Goal: Find specific page/section: Find specific page/section

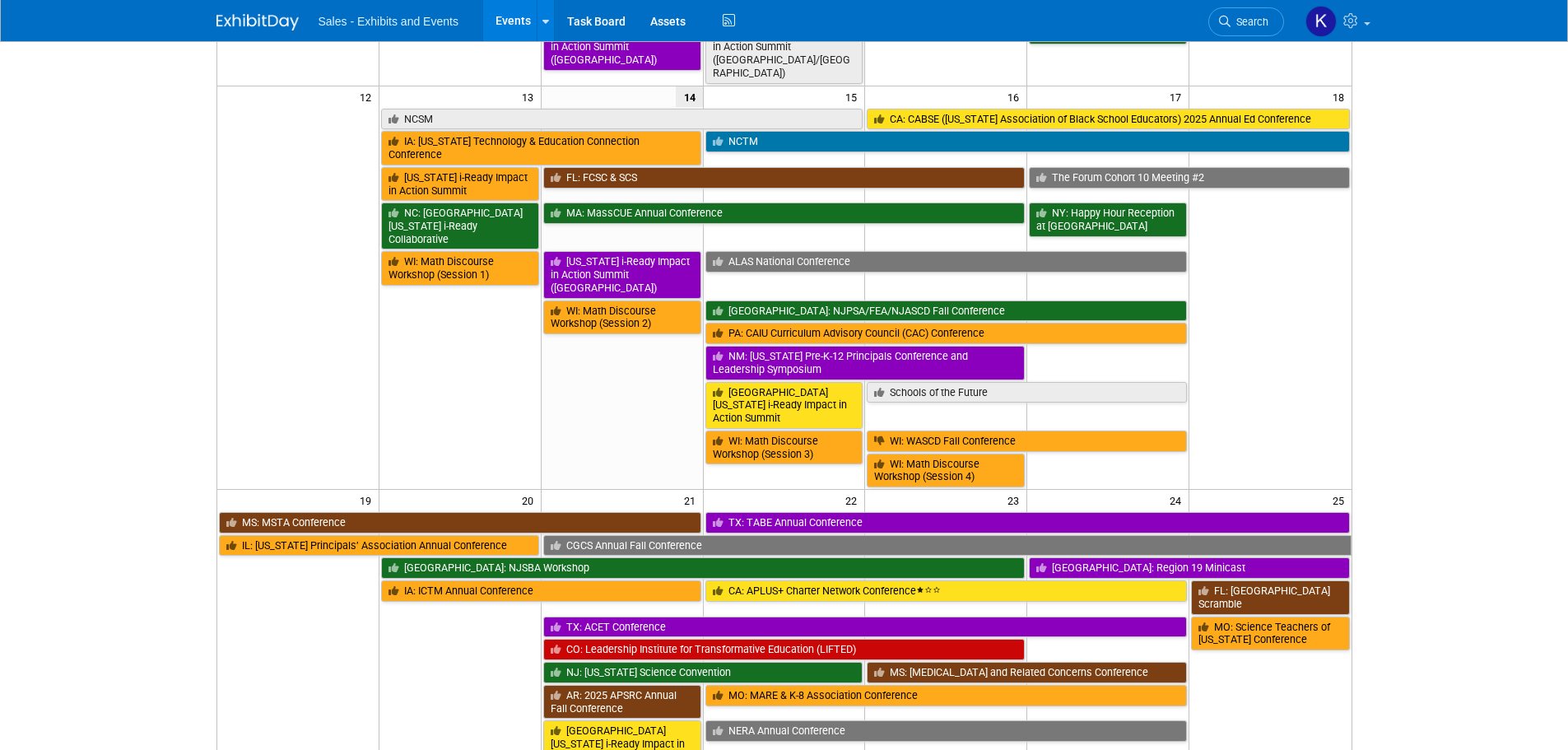
scroll to position [576, 0]
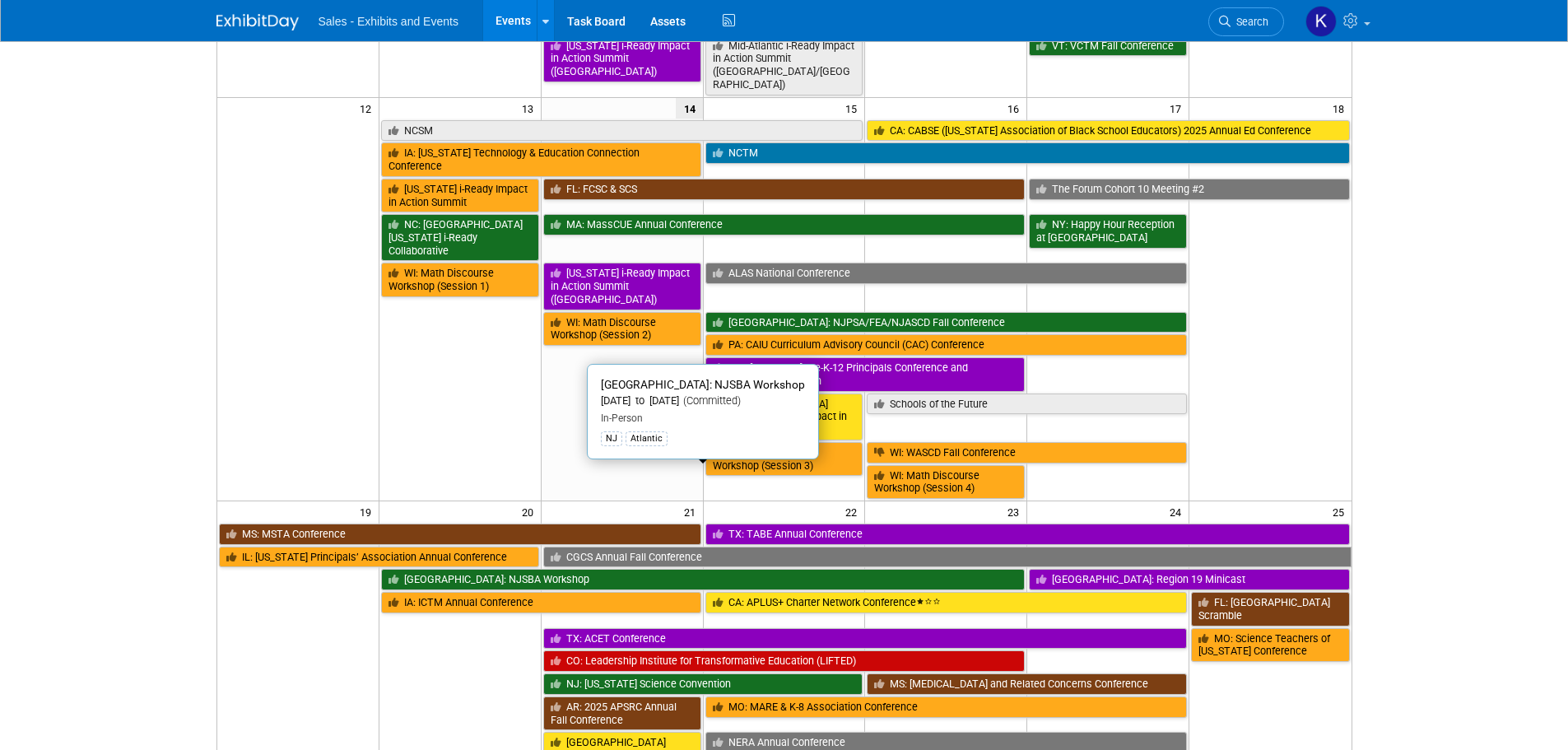
drag, startPoint x: 573, startPoint y: 471, endPoint x: 583, endPoint y: 473, distance: 10.2
click at [574, 568] on link "[GEOGRAPHIC_DATA]: NJSBA Workshop" at bounding box center [703, 579] width 643 height 22
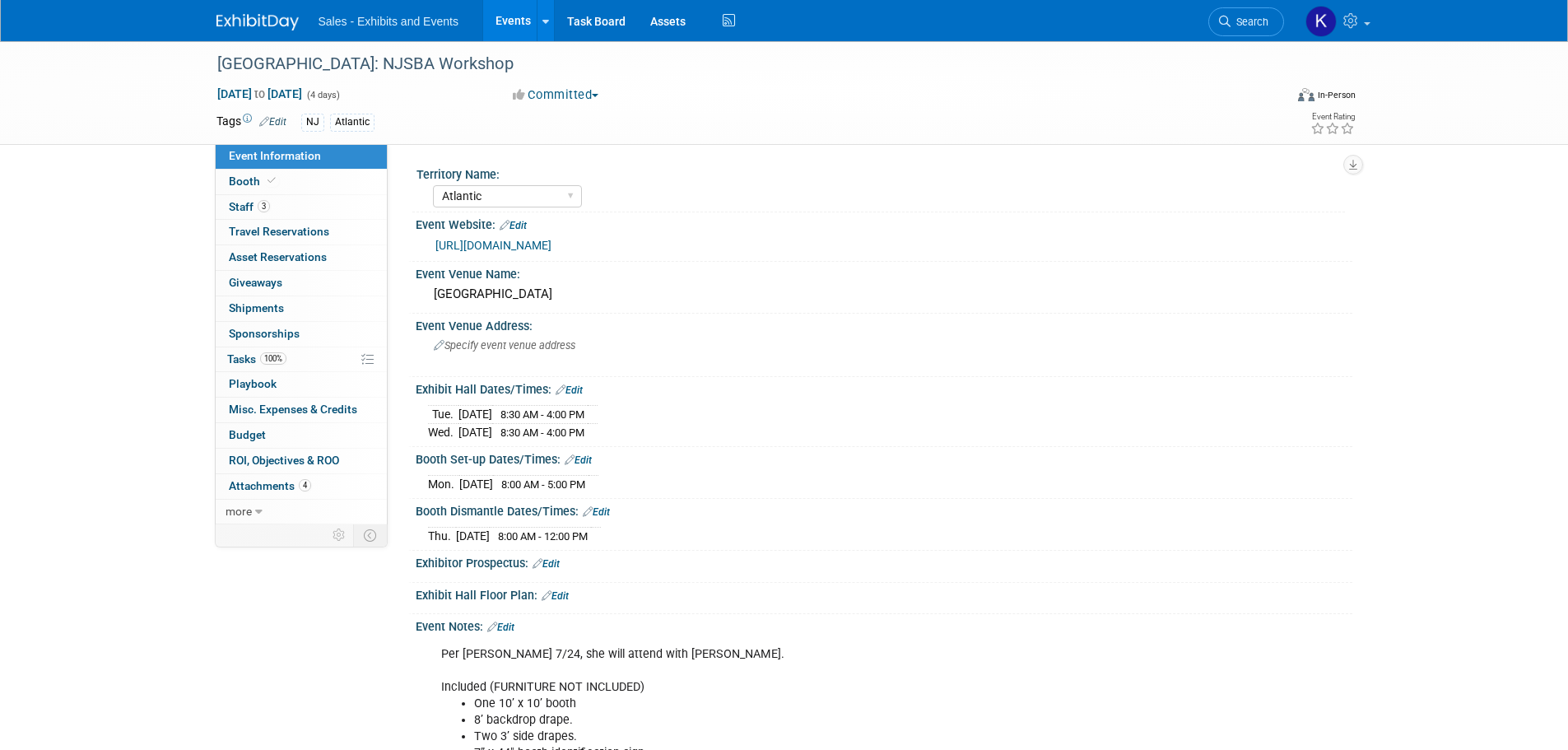
select select "Atlantic"
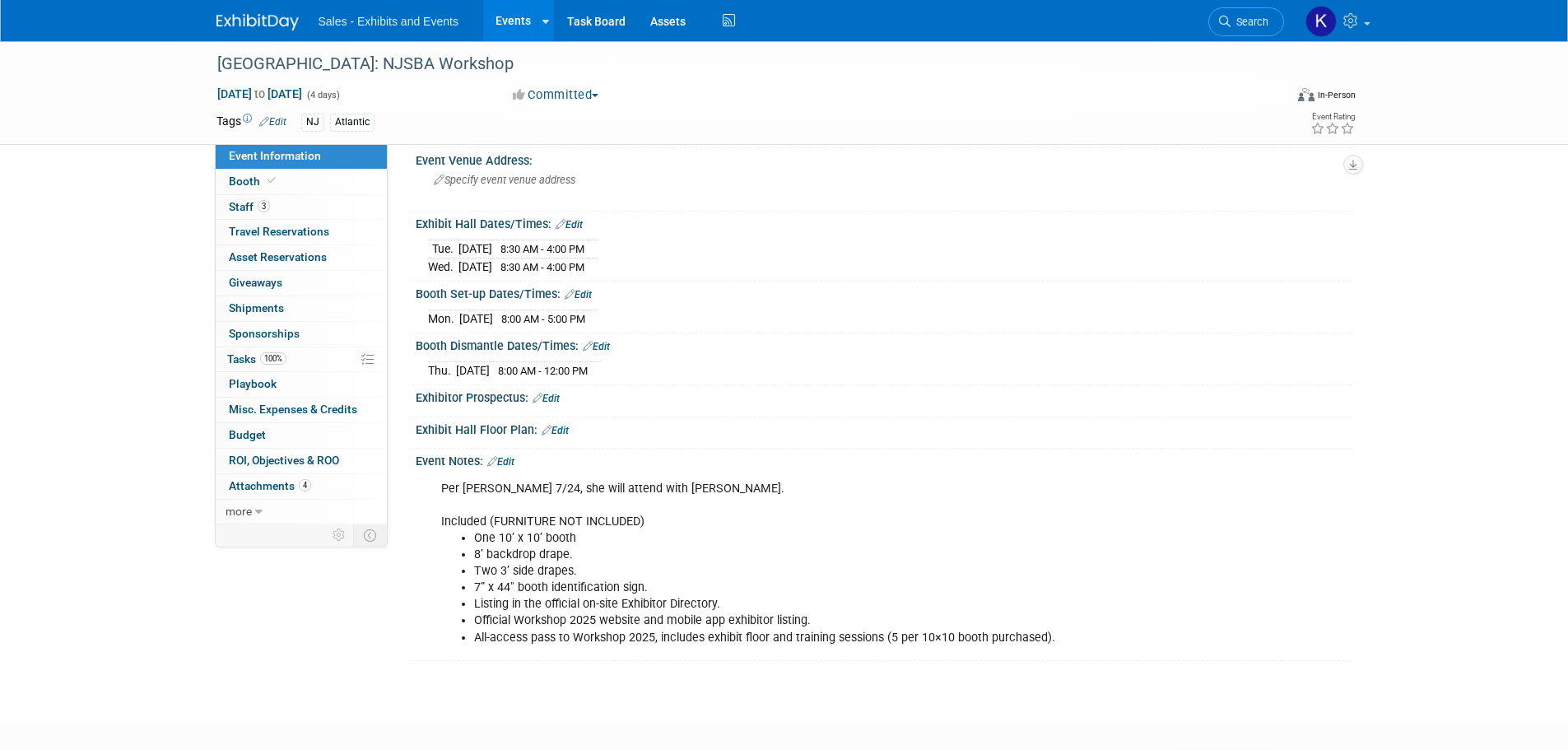
scroll to position [165, 0]
drag, startPoint x: 239, startPoint y: 183, endPoint x: 246, endPoint y: 189, distance: 9.2
click at [239, 183] on span "Booth" at bounding box center [254, 181] width 50 height 13
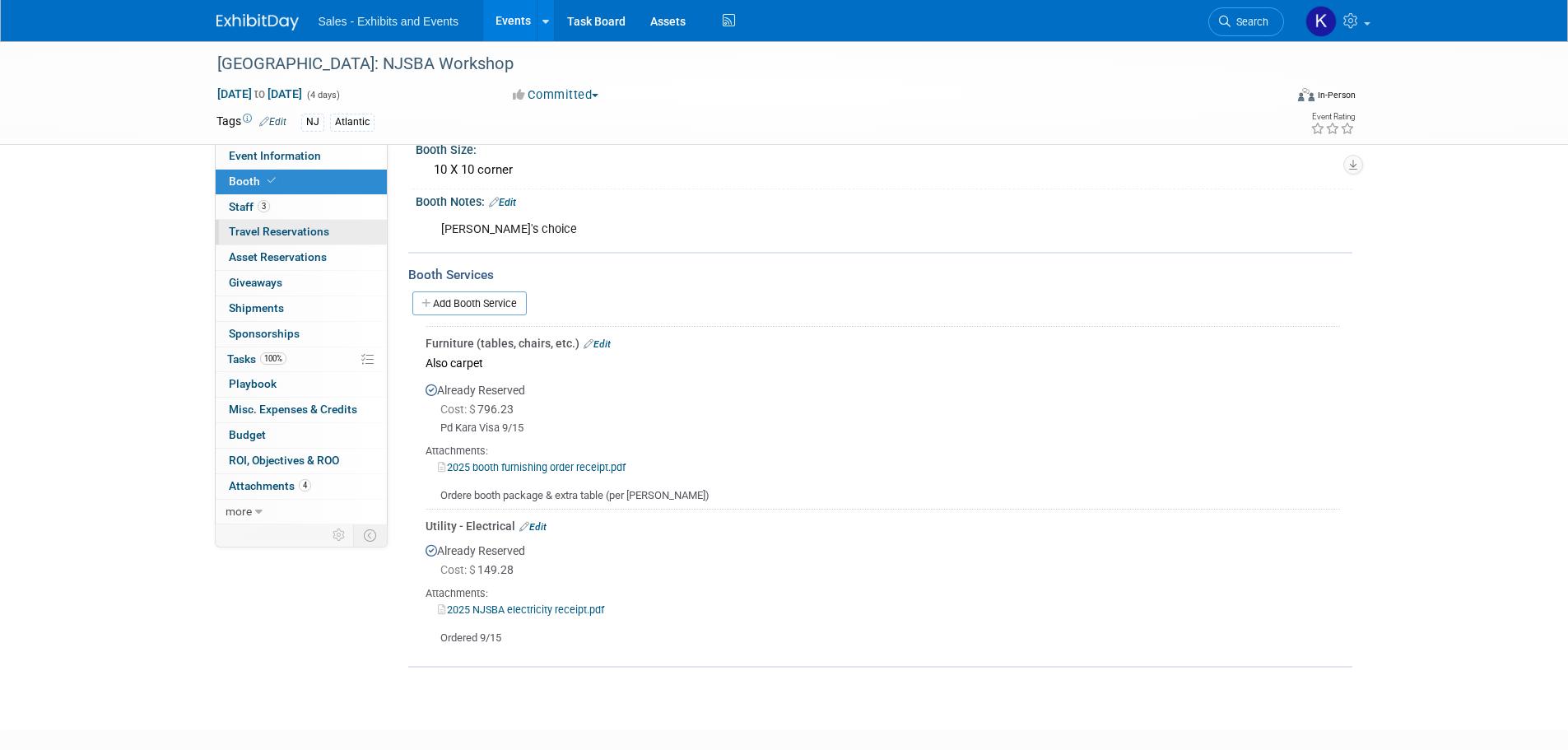
drag, startPoint x: 246, startPoint y: 209, endPoint x: 290, endPoint y: 220, distance: 45.4
click at [246, 210] on span "Staff 3" at bounding box center [249, 206] width 41 height 13
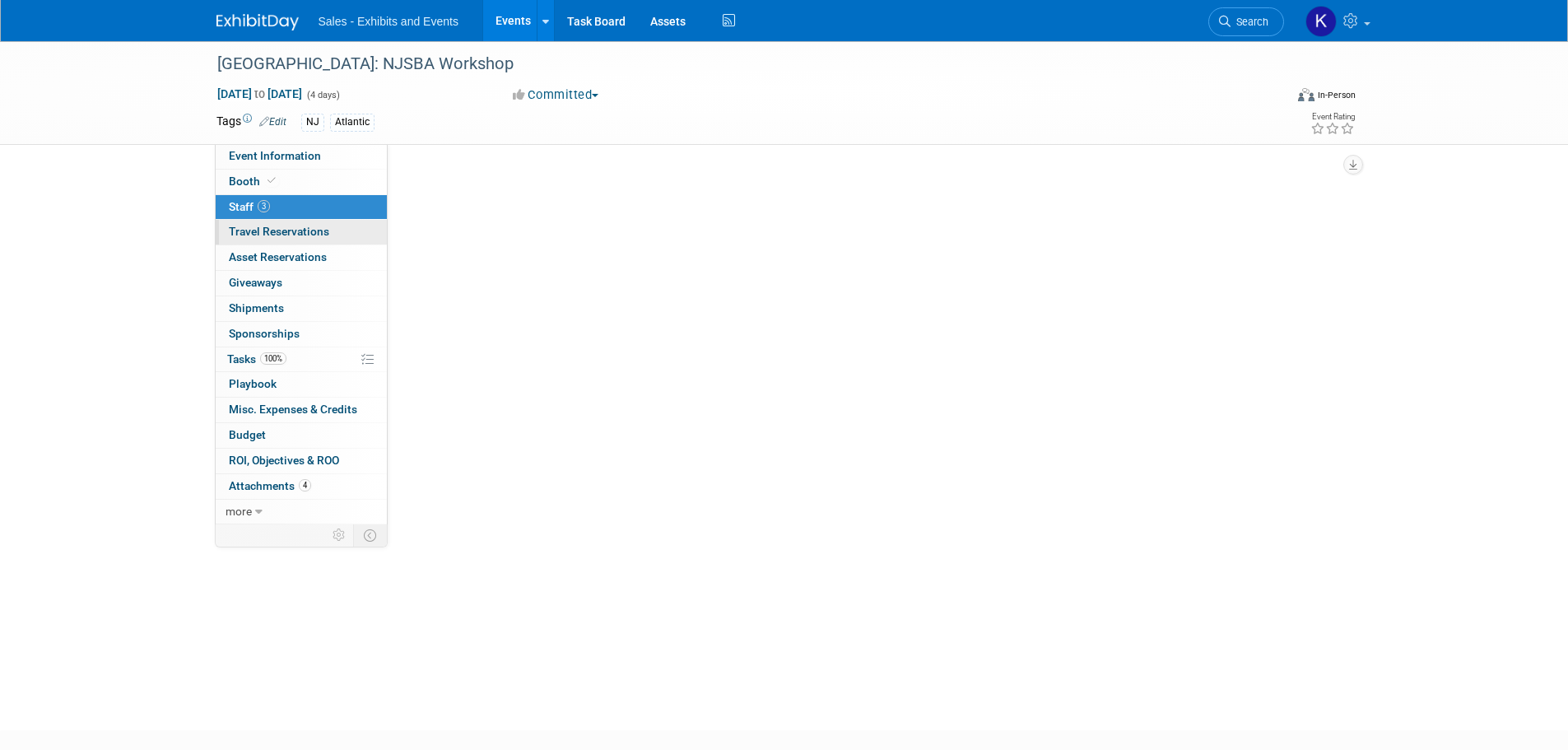
scroll to position [0, 0]
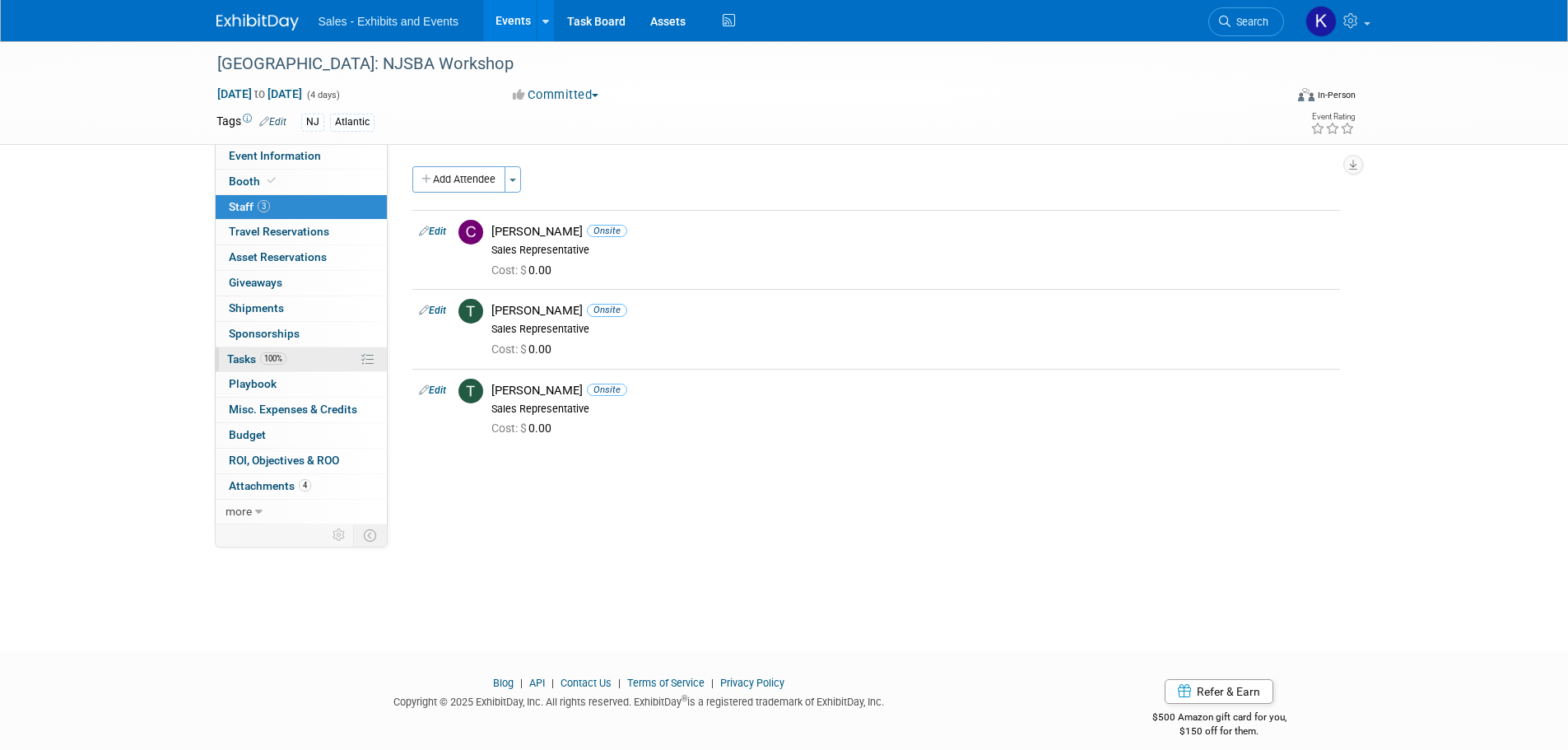
click at [239, 362] on span "Tasks 100%" at bounding box center [257, 359] width 59 height 13
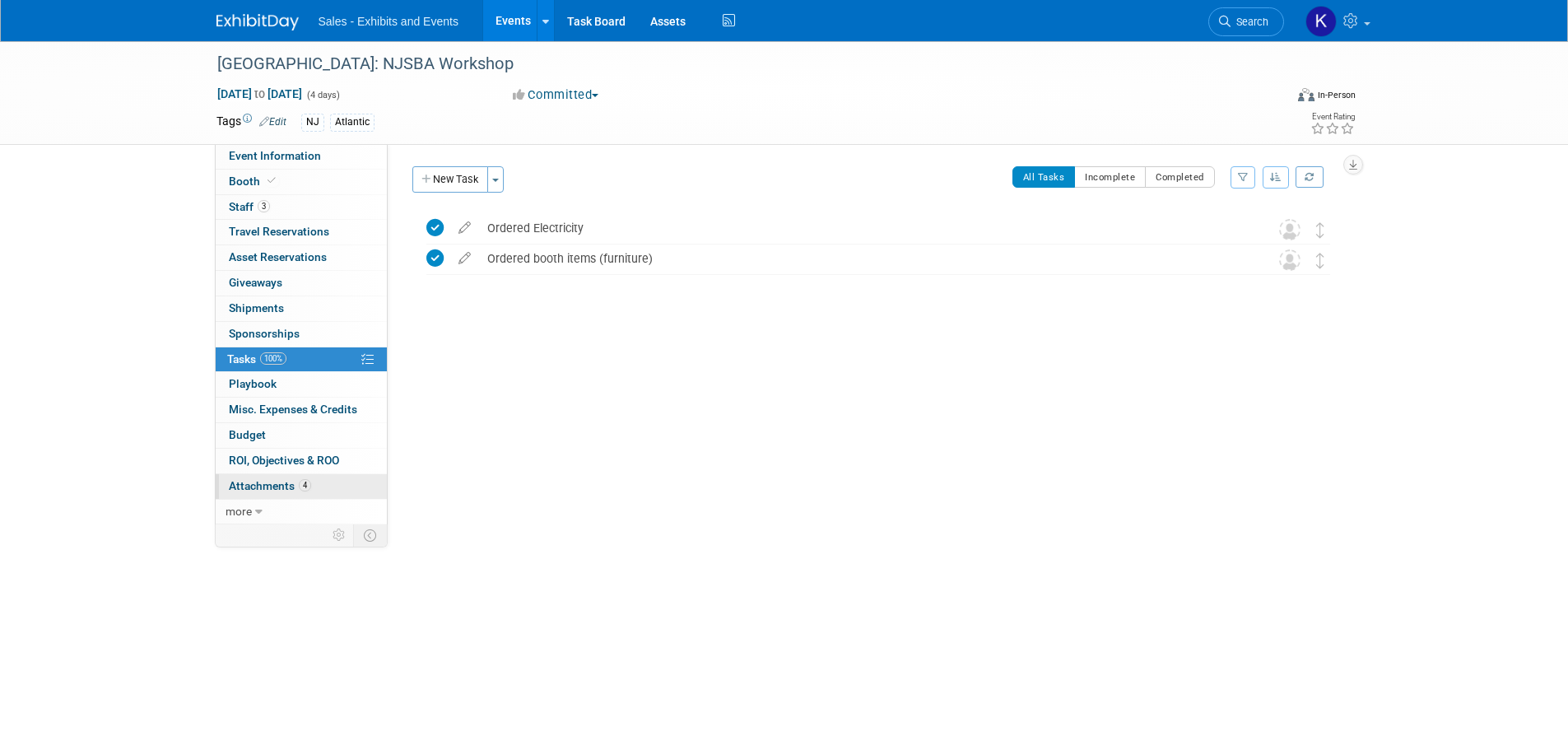
click at [273, 487] on span "Attachments 4" at bounding box center [269, 485] width 82 height 13
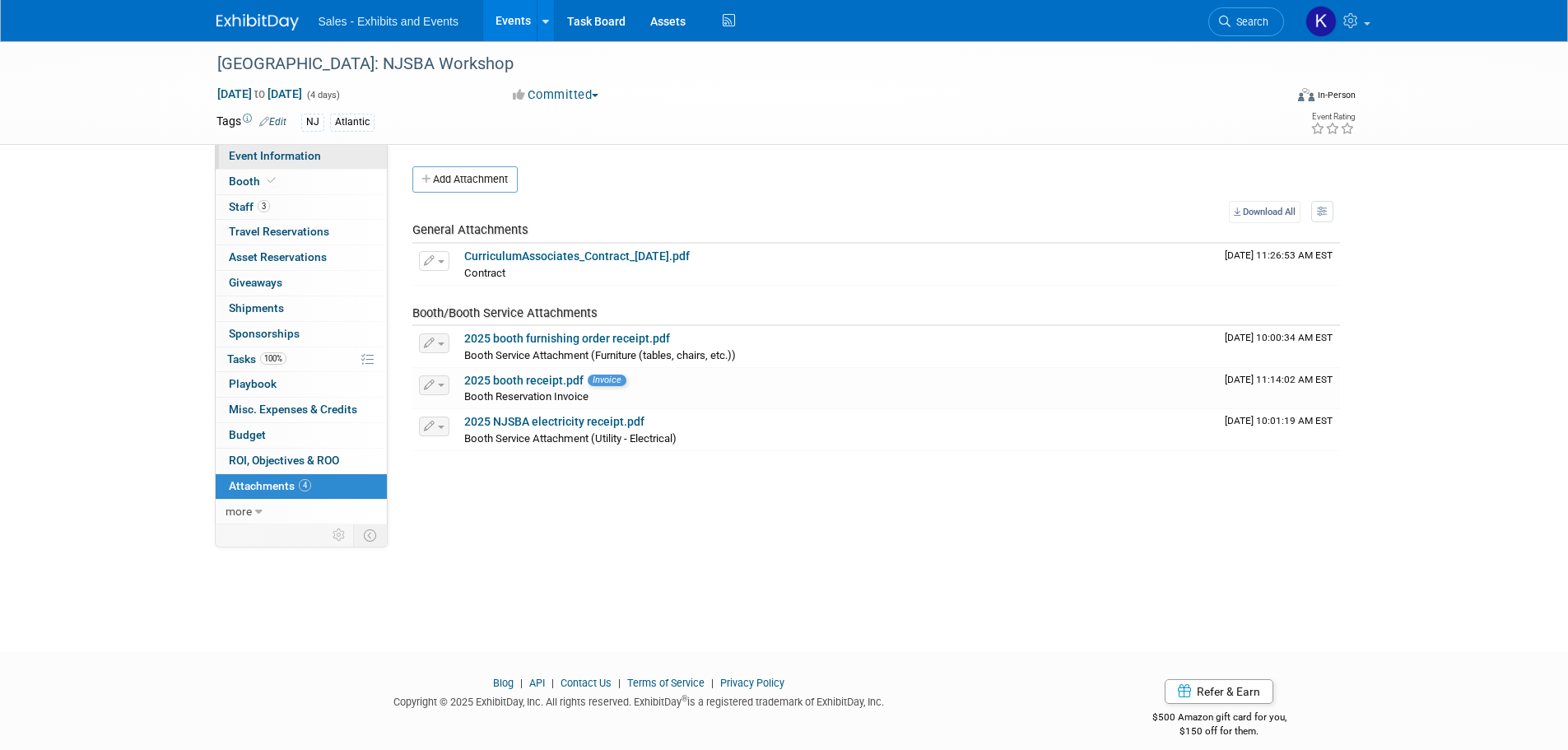
click at [294, 159] on span "Event Information" at bounding box center [274, 156] width 92 height 13
select select "Atlantic"
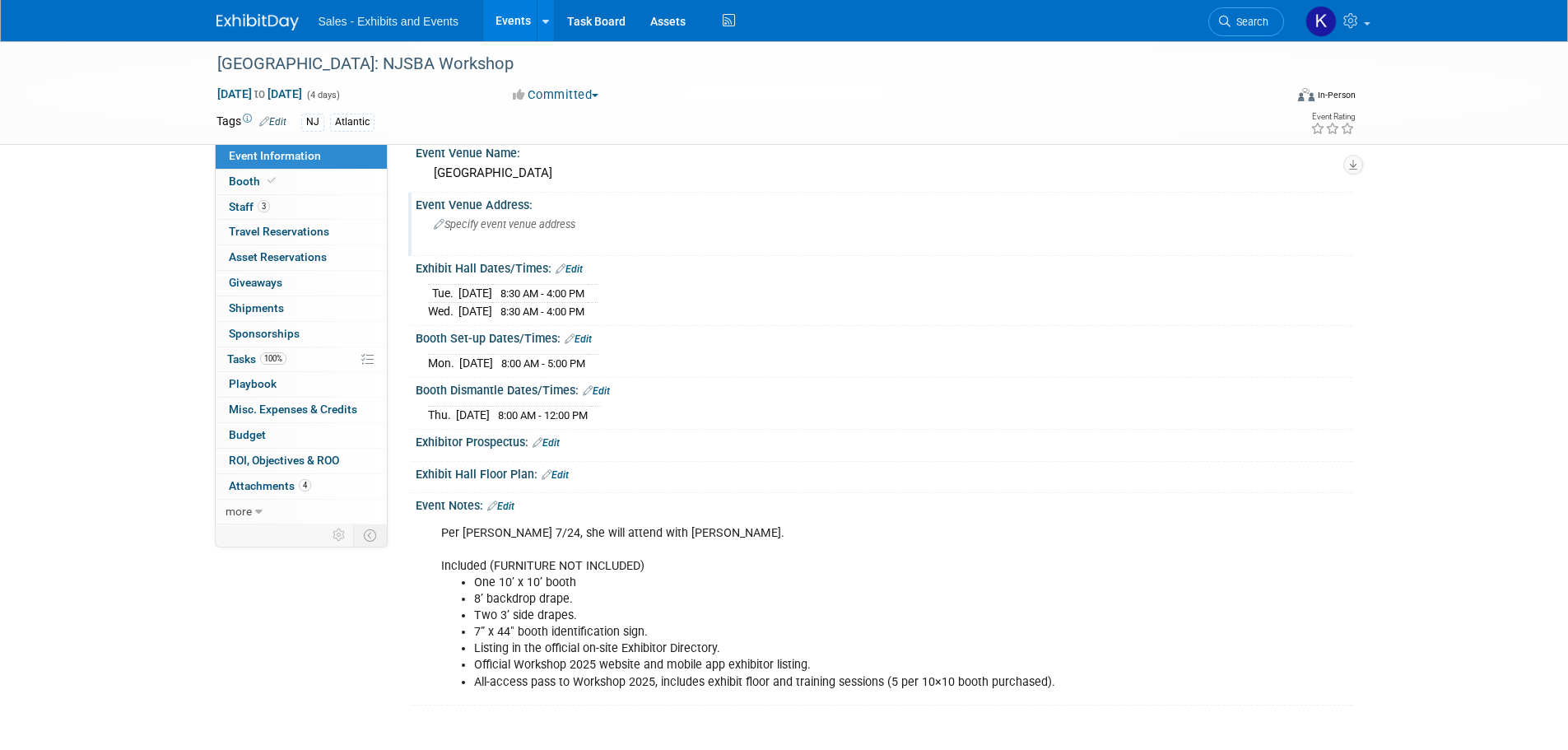
scroll to position [82, 0]
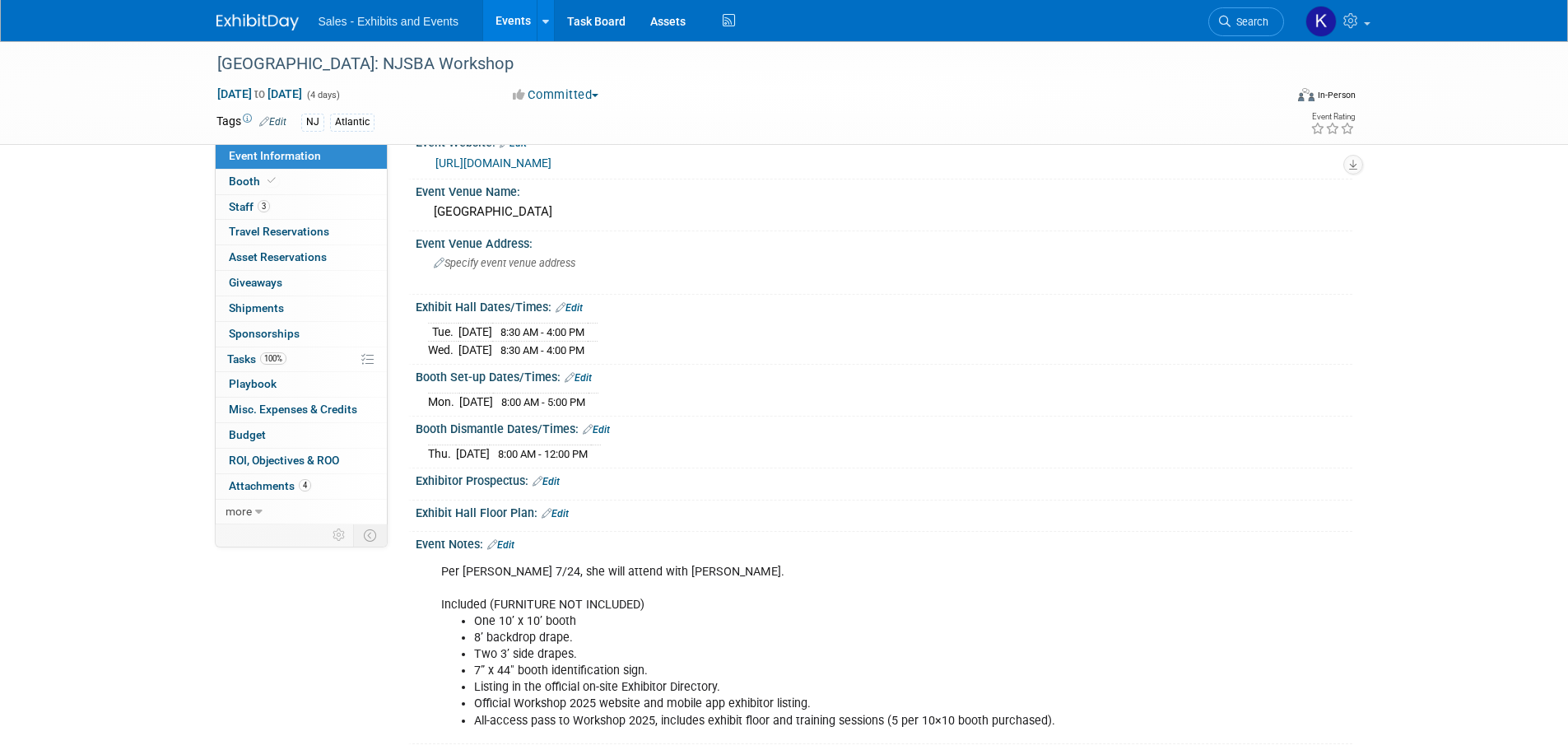
click at [273, 24] on img at bounding box center [257, 22] width 82 height 16
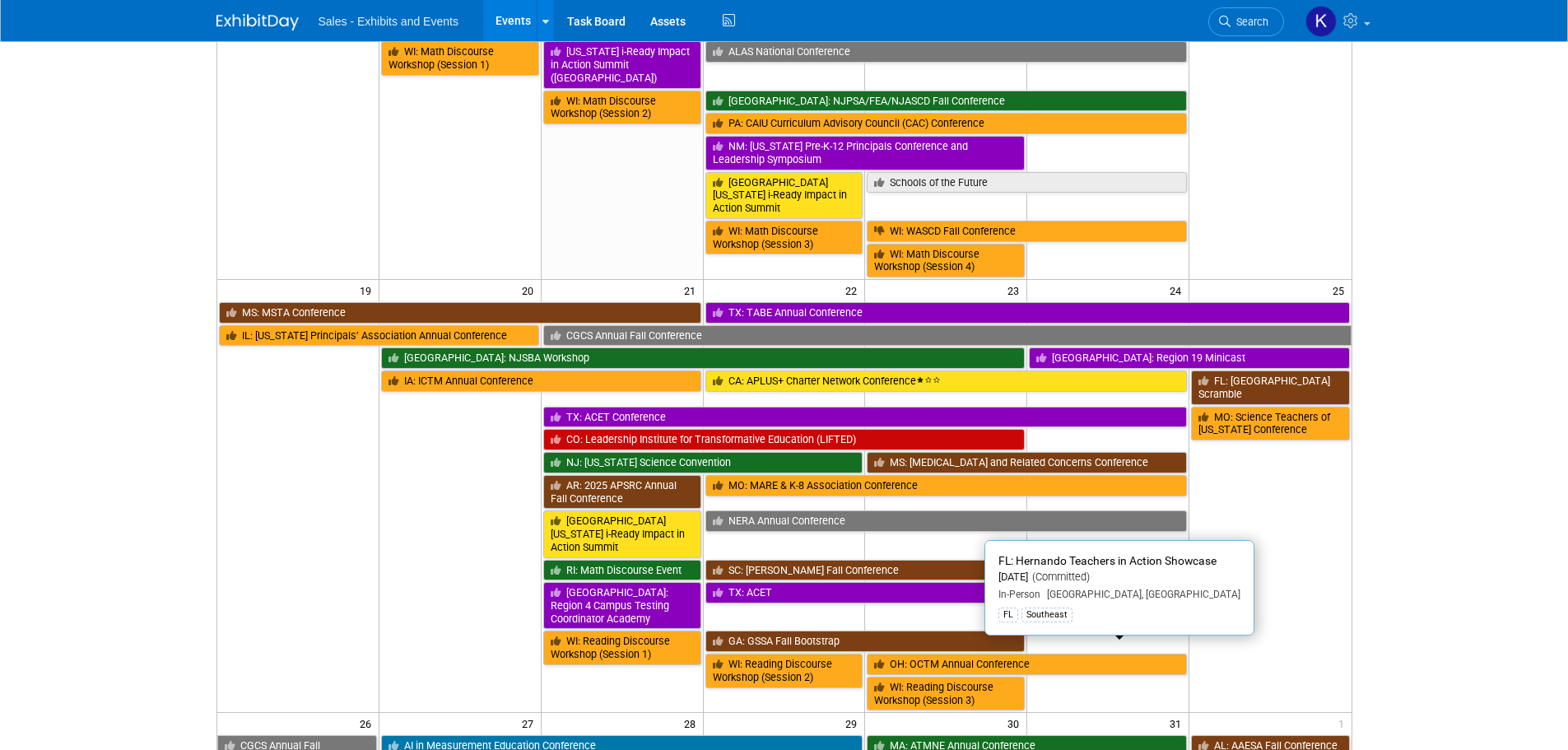
scroll to position [823, 0]
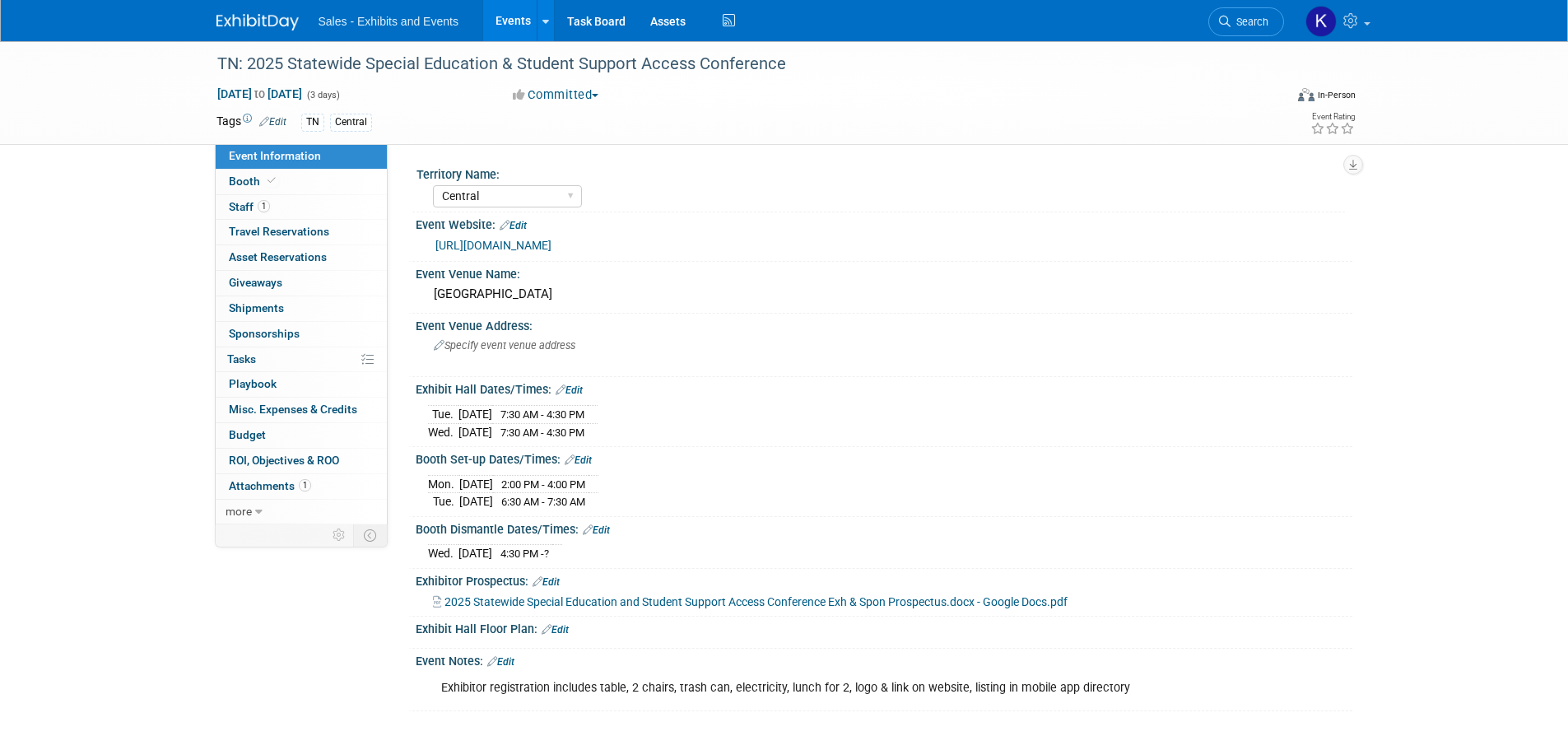
select select "Central"
click at [699, 595] on span "2025 Statewide Special Education and Student Support Access Conference Exh & Sp…" at bounding box center [756, 602] width 623 height 13
click at [237, 186] on span "Booth" at bounding box center [254, 181] width 50 height 13
